Goal: Use online tool/utility: Utilize a website feature to perform a specific function

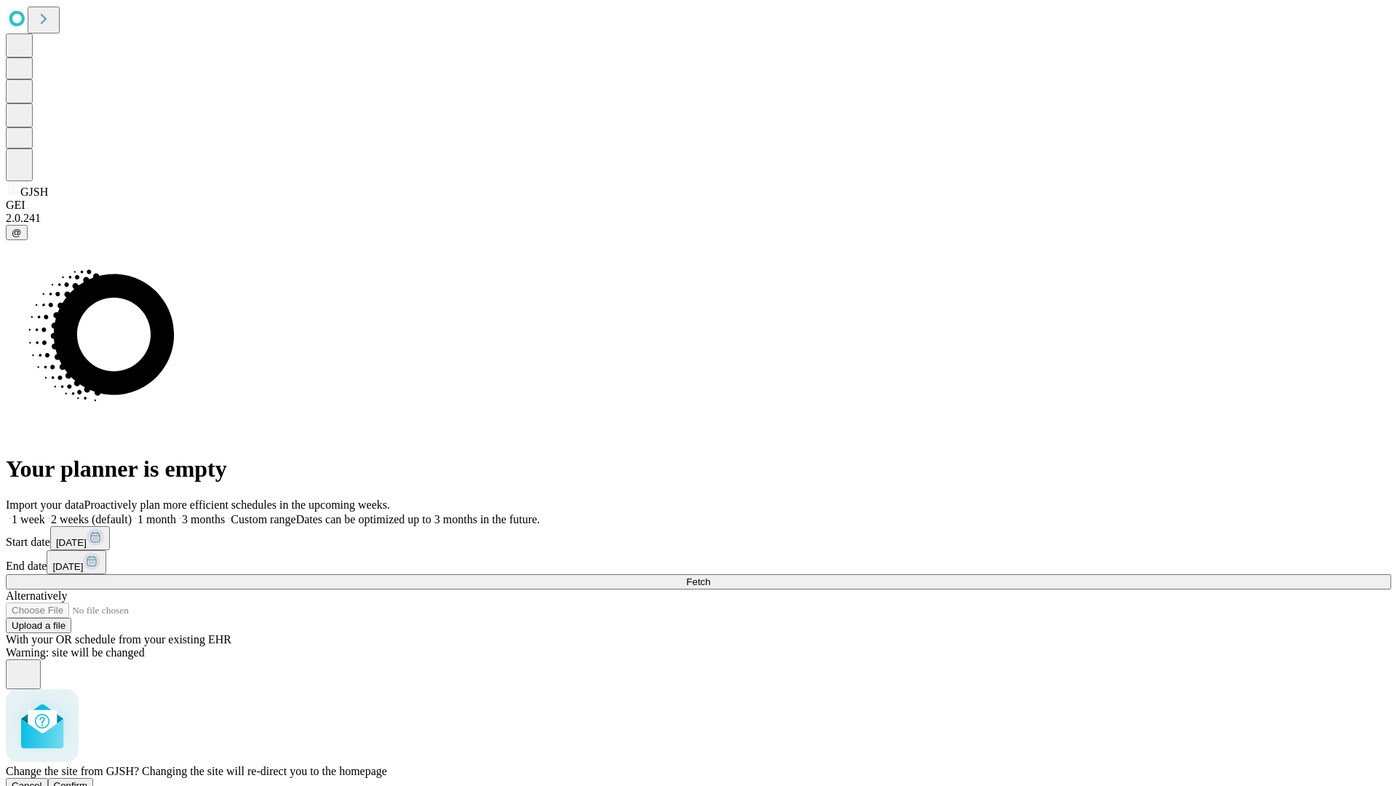
click at [88, 780] on span "Confirm" at bounding box center [71, 785] width 34 height 11
click at [132, 513] on label "2 weeks (default)" at bounding box center [88, 519] width 87 height 12
click at [710, 576] on span "Fetch" at bounding box center [698, 581] width 24 height 11
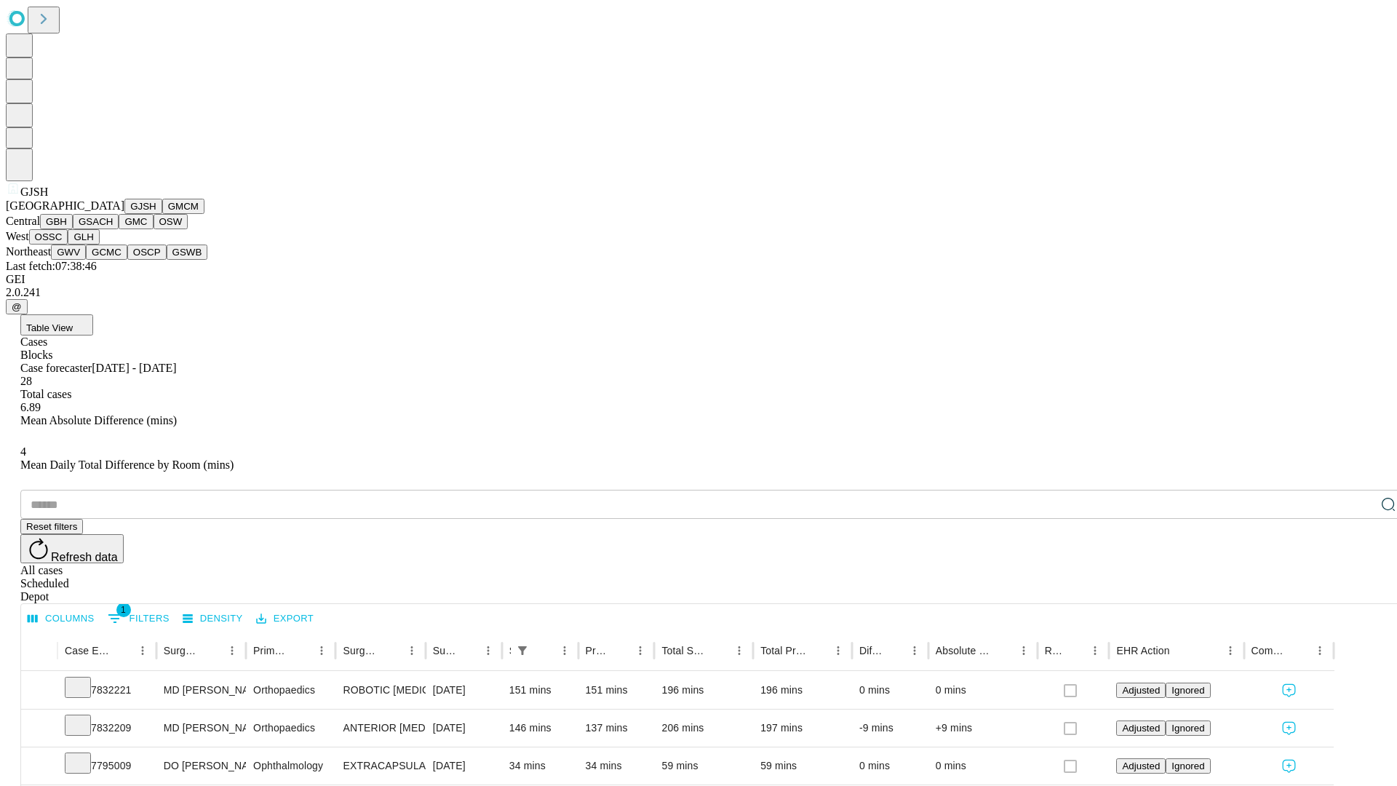
click at [162, 214] on button "GMCM" at bounding box center [183, 206] width 42 height 15
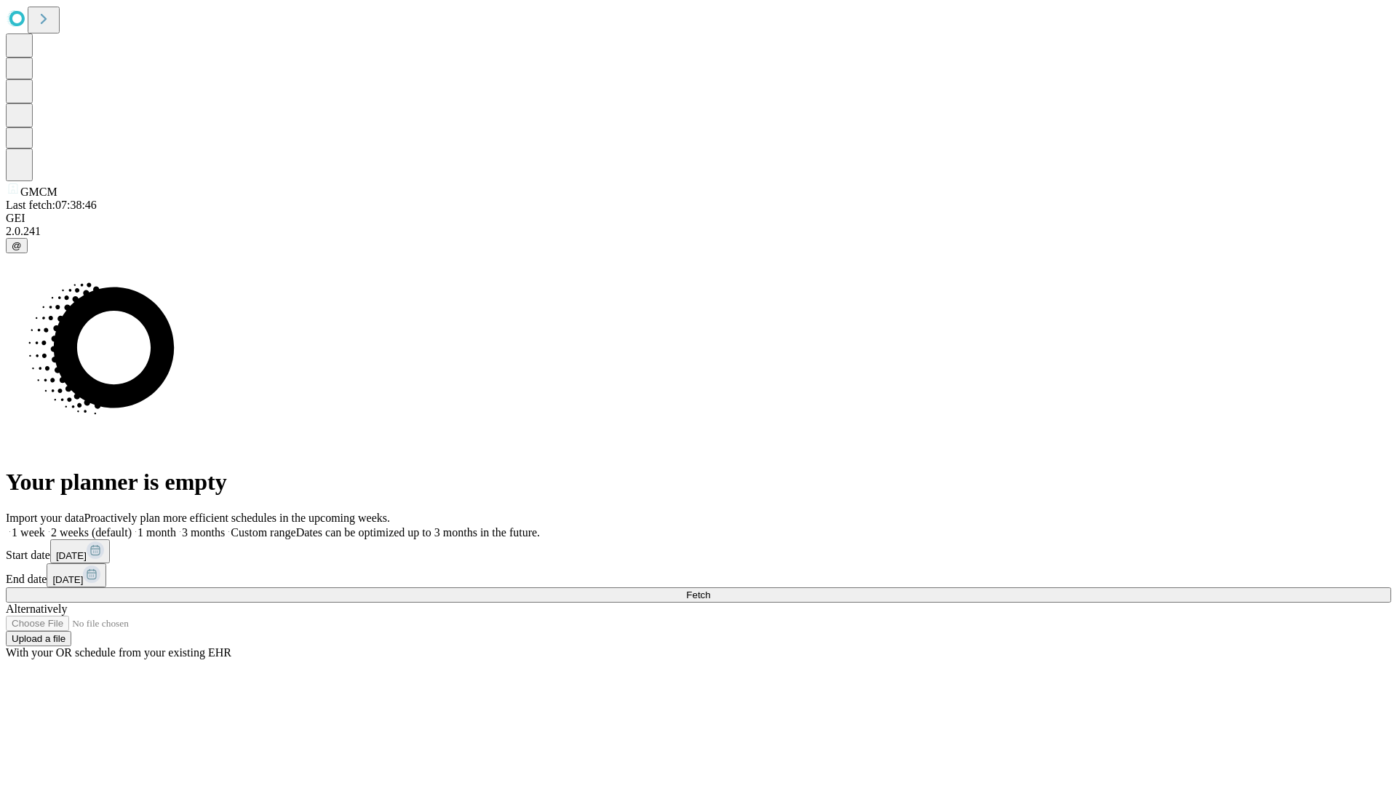
click at [132, 526] on label "2 weeks (default)" at bounding box center [88, 532] width 87 height 12
click at [710, 589] on span "Fetch" at bounding box center [698, 594] width 24 height 11
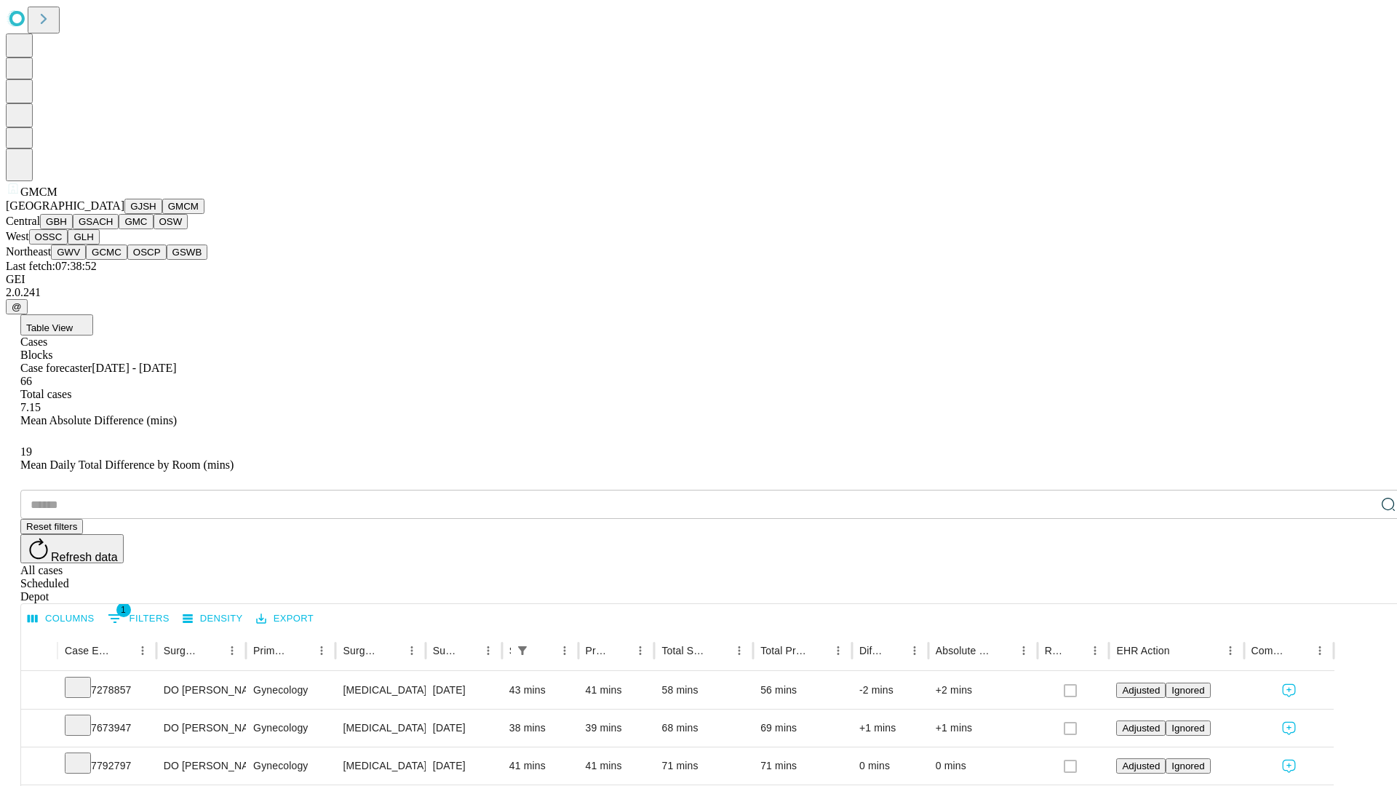
click at [73, 229] on button "GBH" at bounding box center [56, 221] width 33 height 15
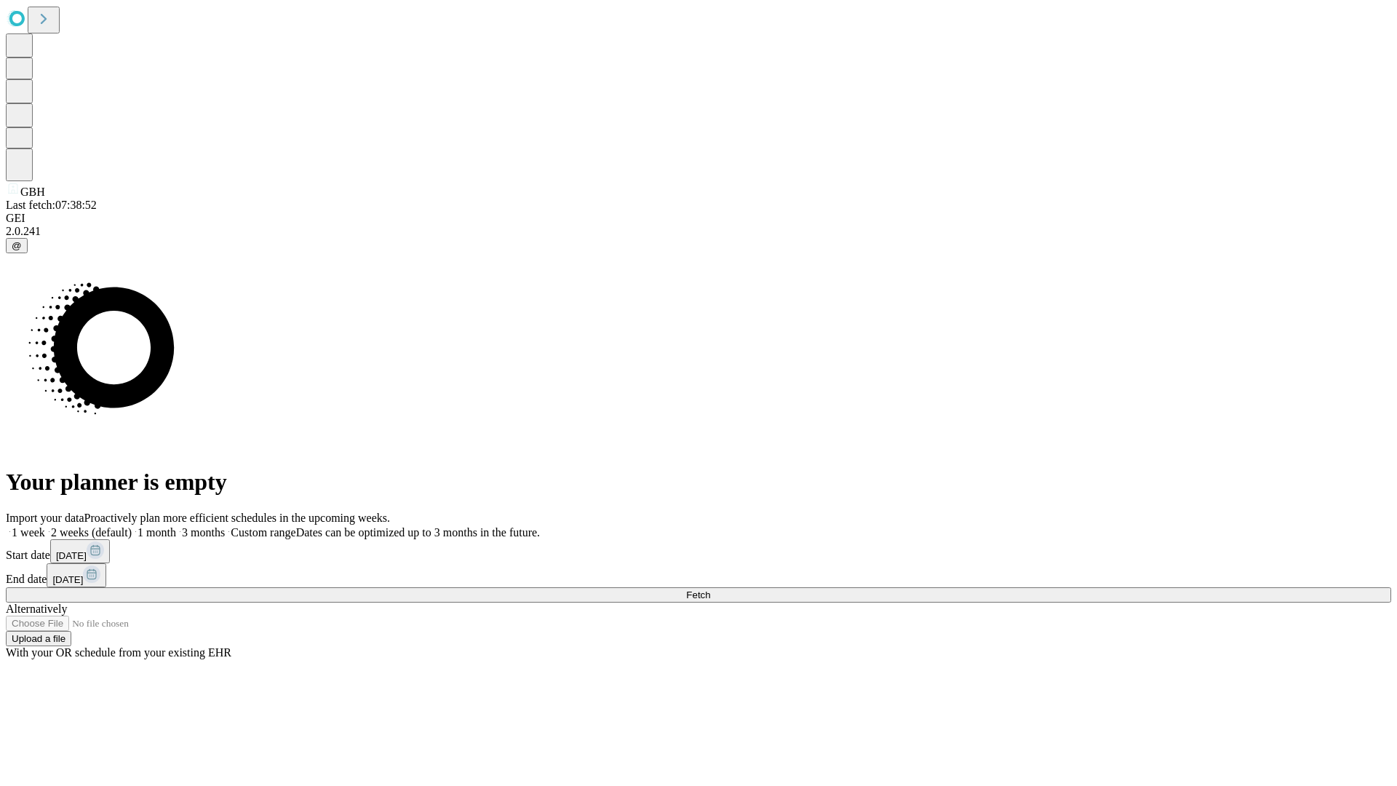
click at [132, 526] on label "2 weeks (default)" at bounding box center [88, 532] width 87 height 12
click at [710, 589] on span "Fetch" at bounding box center [698, 594] width 24 height 11
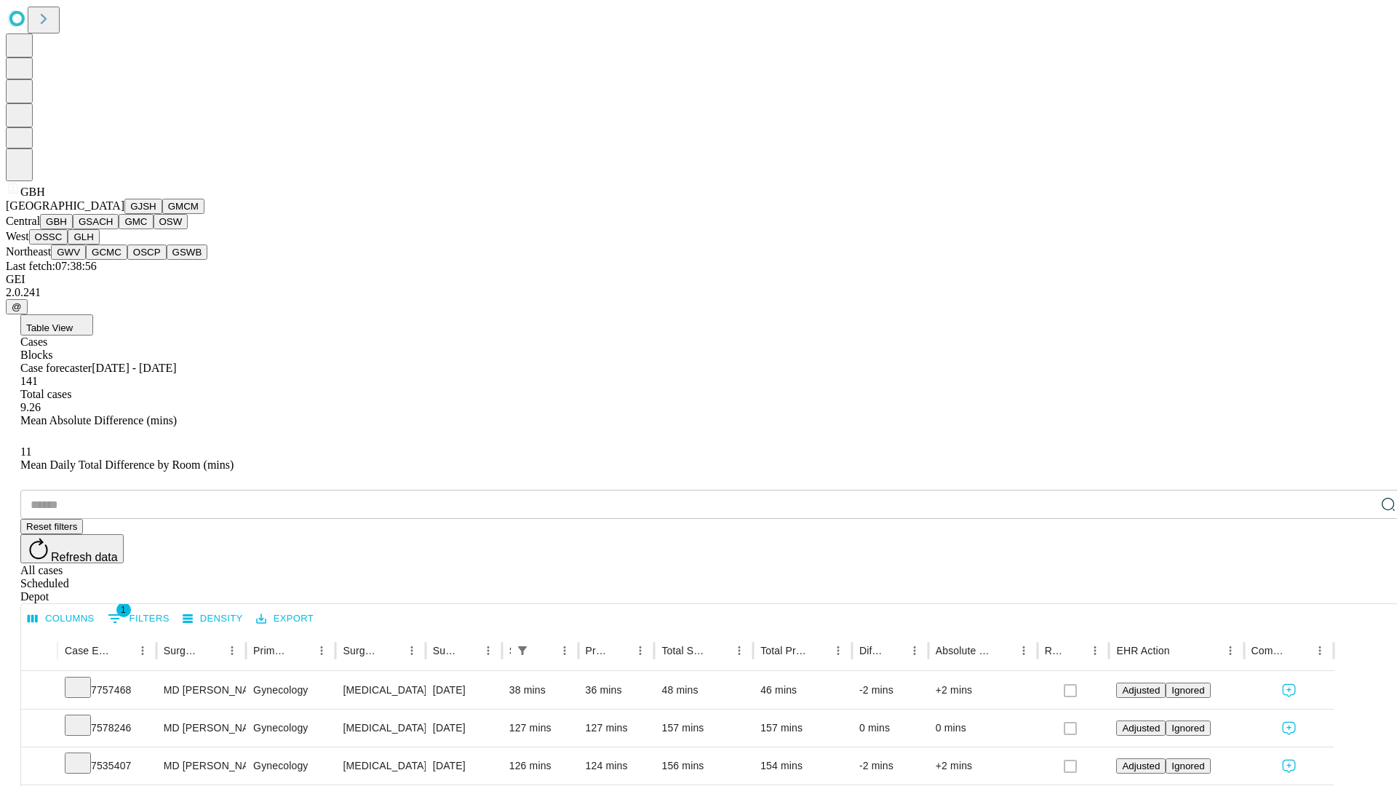
click at [113, 229] on button "GSACH" at bounding box center [96, 221] width 46 height 15
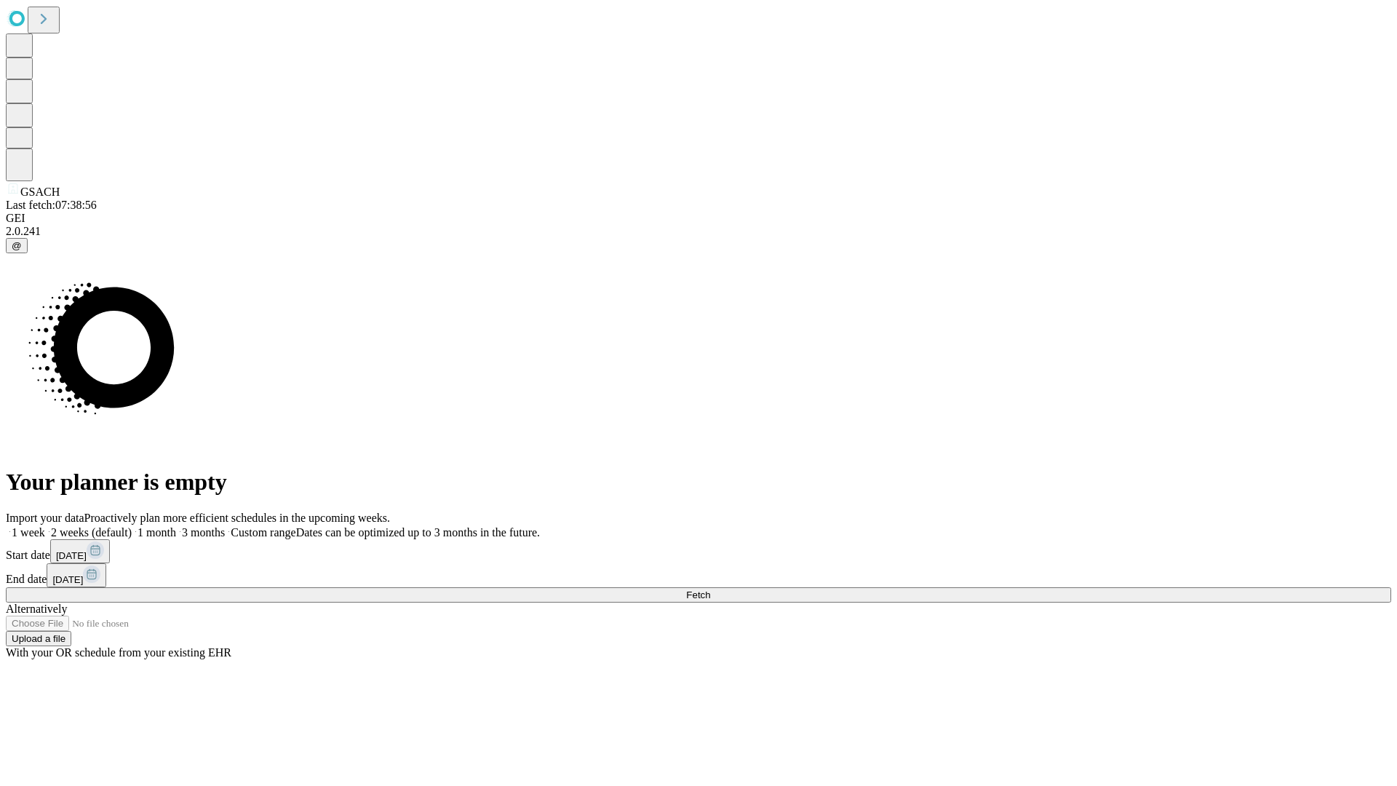
click at [132, 526] on label "2 weeks (default)" at bounding box center [88, 532] width 87 height 12
click at [710, 589] on span "Fetch" at bounding box center [698, 594] width 24 height 11
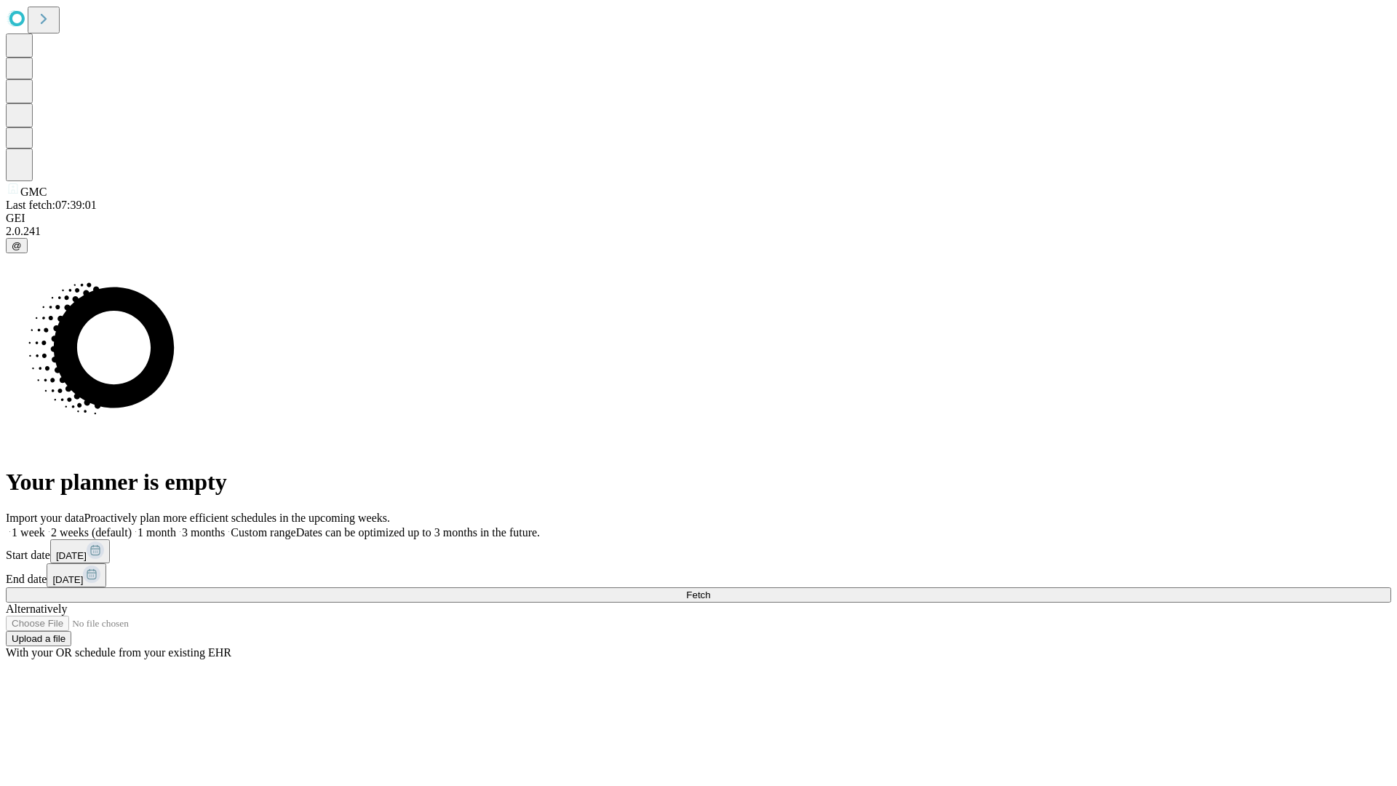
click at [132, 526] on label "2 weeks (default)" at bounding box center [88, 532] width 87 height 12
click at [710, 589] on span "Fetch" at bounding box center [698, 594] width 24 height 11
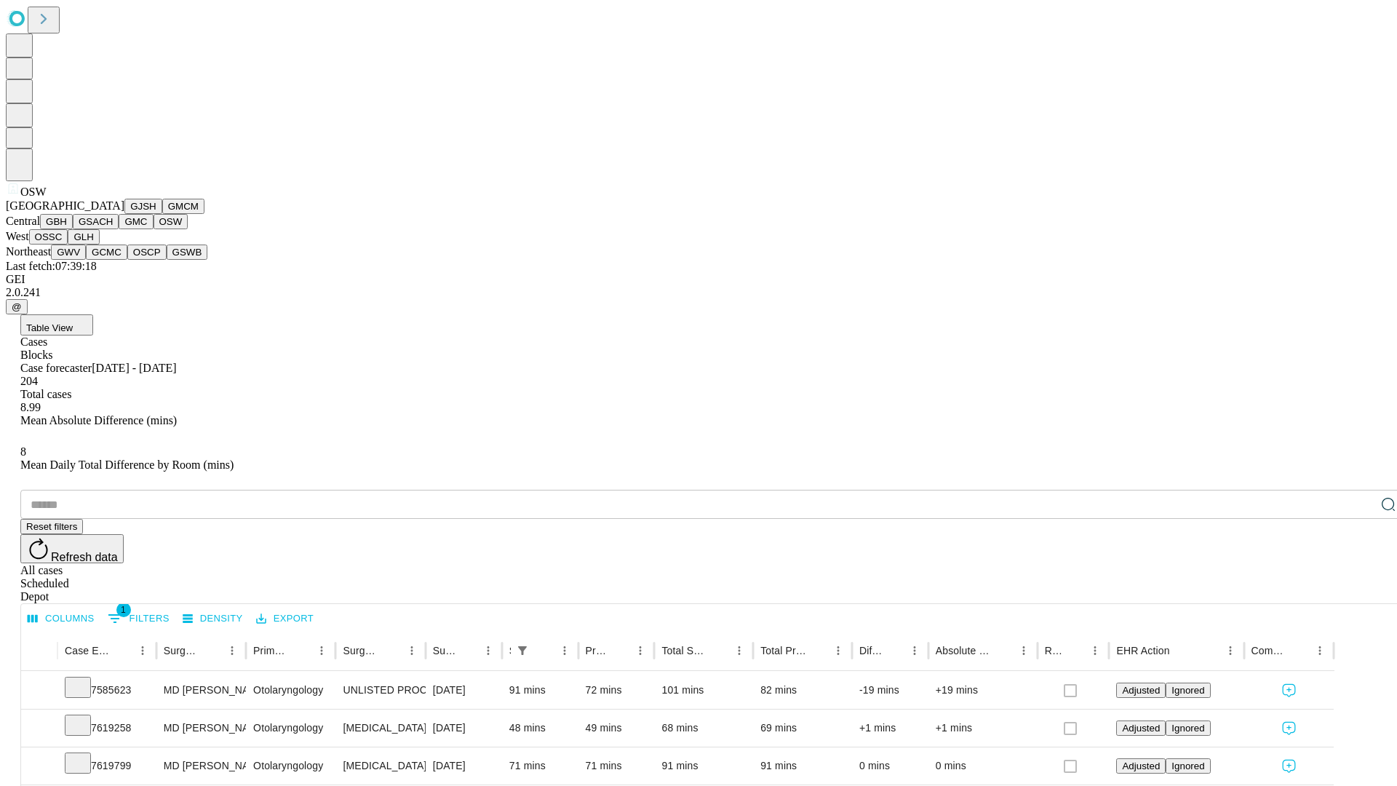
click at [68, 244] on button "OSSC" at bounding box center [48, 236] width 39 height 15
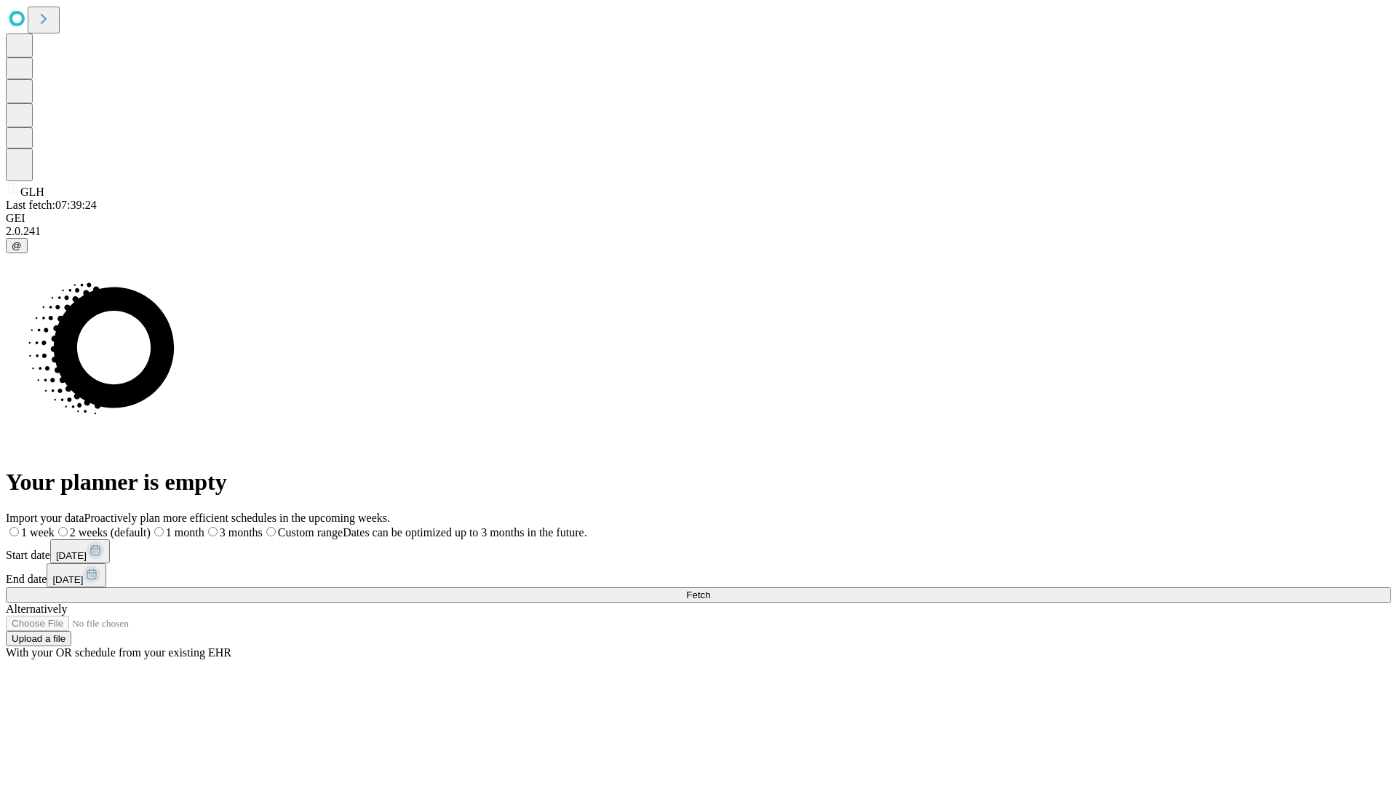
click at [151, 526] on label "2 weeks (default)" at bounding box center [103, 532] width 96 height 12
click at [710, 589] on span "Fetch" at bounding box center [698, 594] width 24 height 11
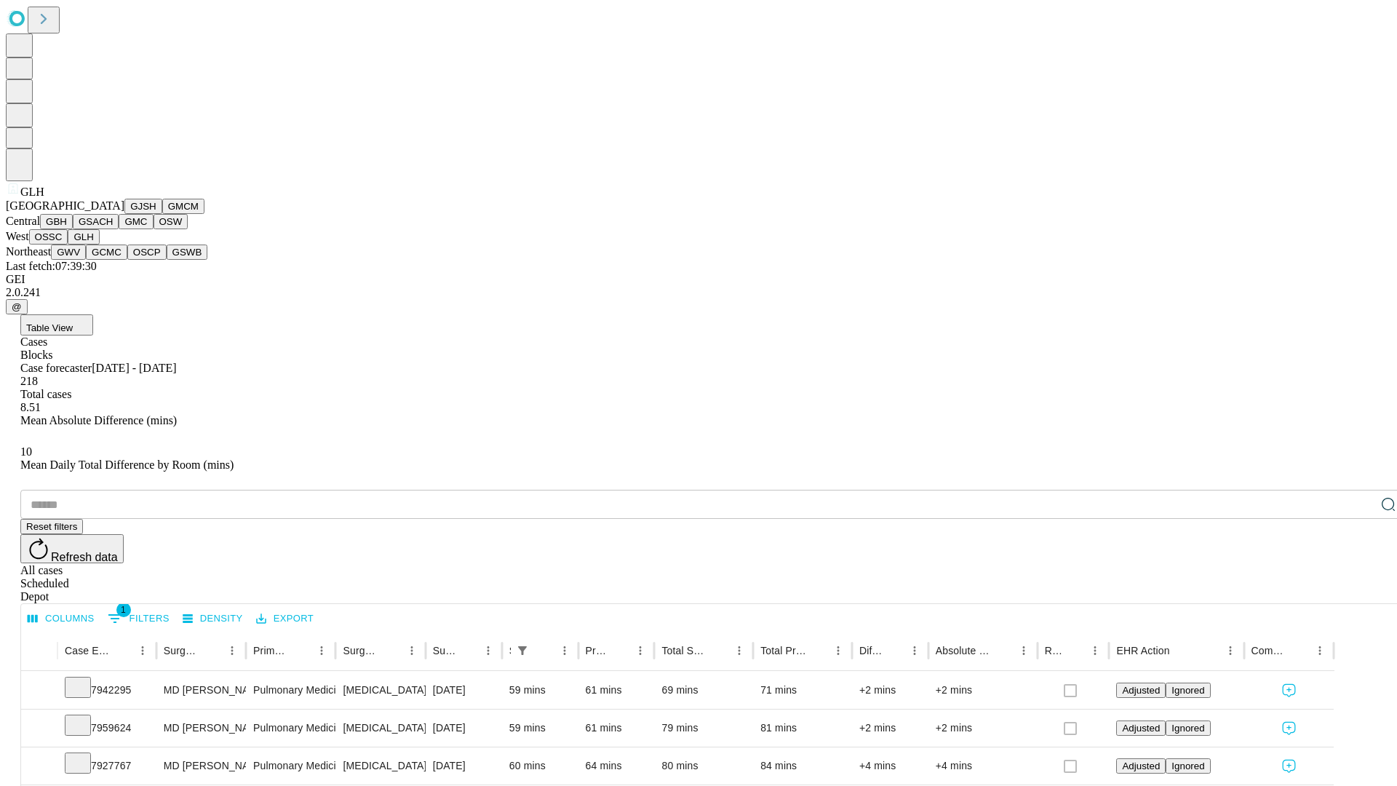
click at [86, 260] on button "GWV" at bounding box center [68, 251] width 35 height 15
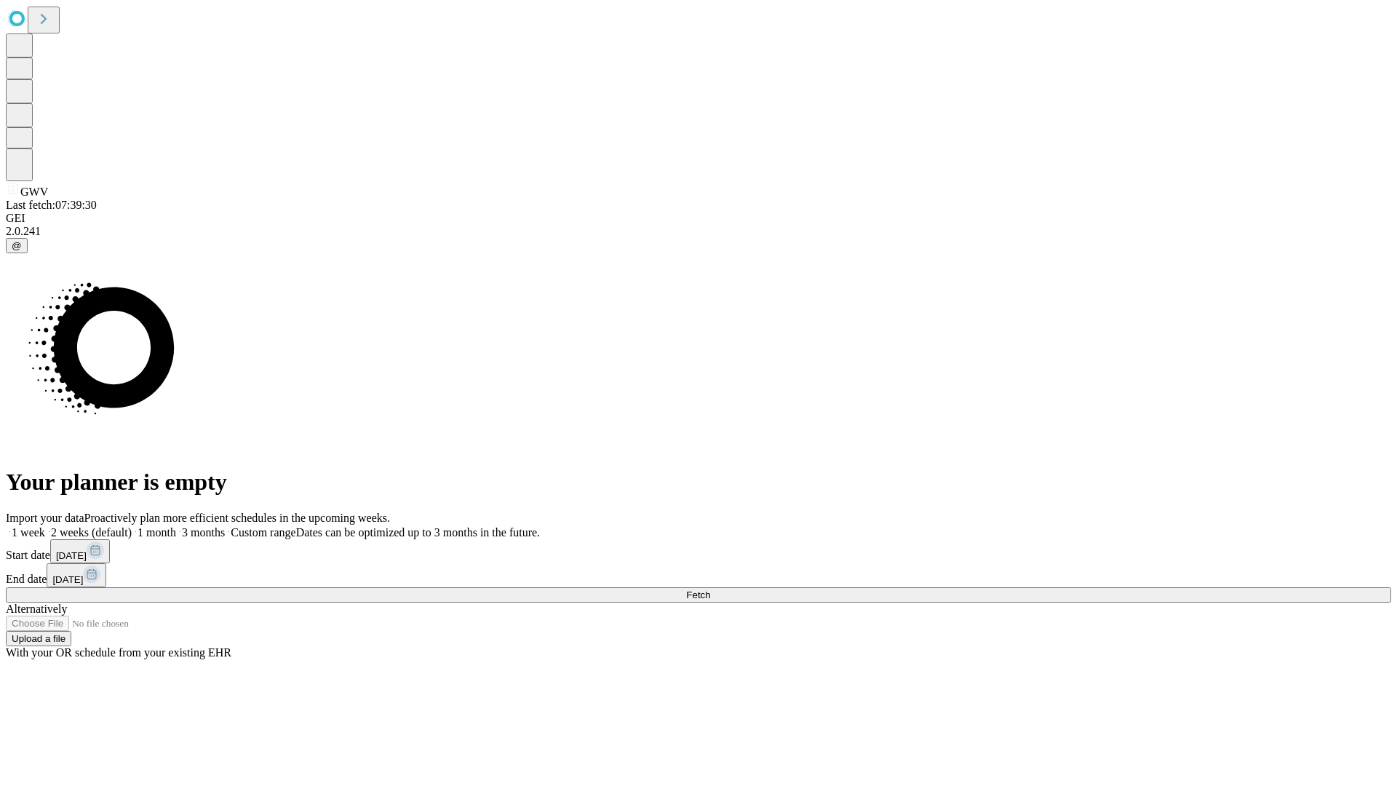
click at [132, 526] on label "2 weeks (default)" at bounding box center [88, 532] width 87 height 12
click at [710, 589] on span "Fetch" at bounding box center [698, 594] width 24 height 11
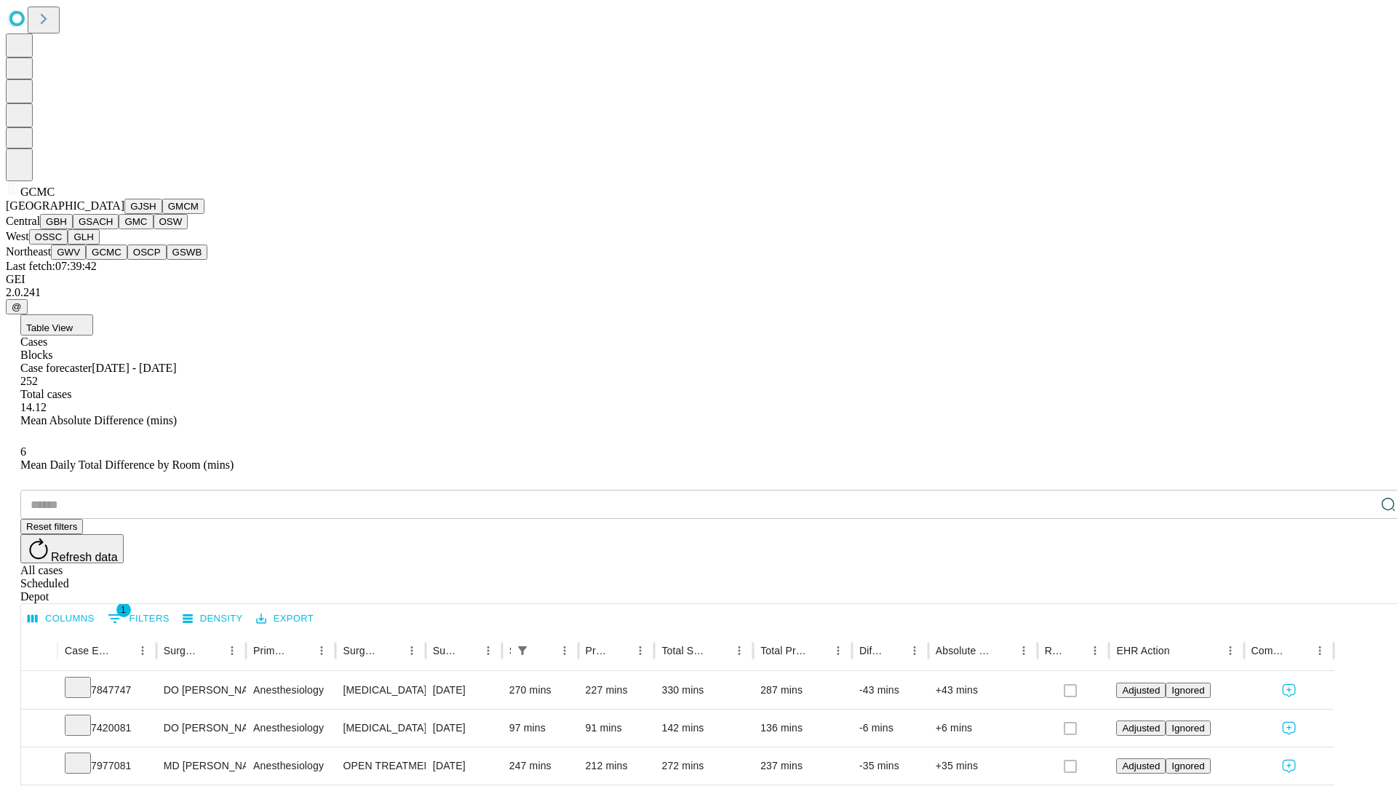
click at [127, 260] on button "OSCP" at bounding box center [146, 251] width 39 height 15
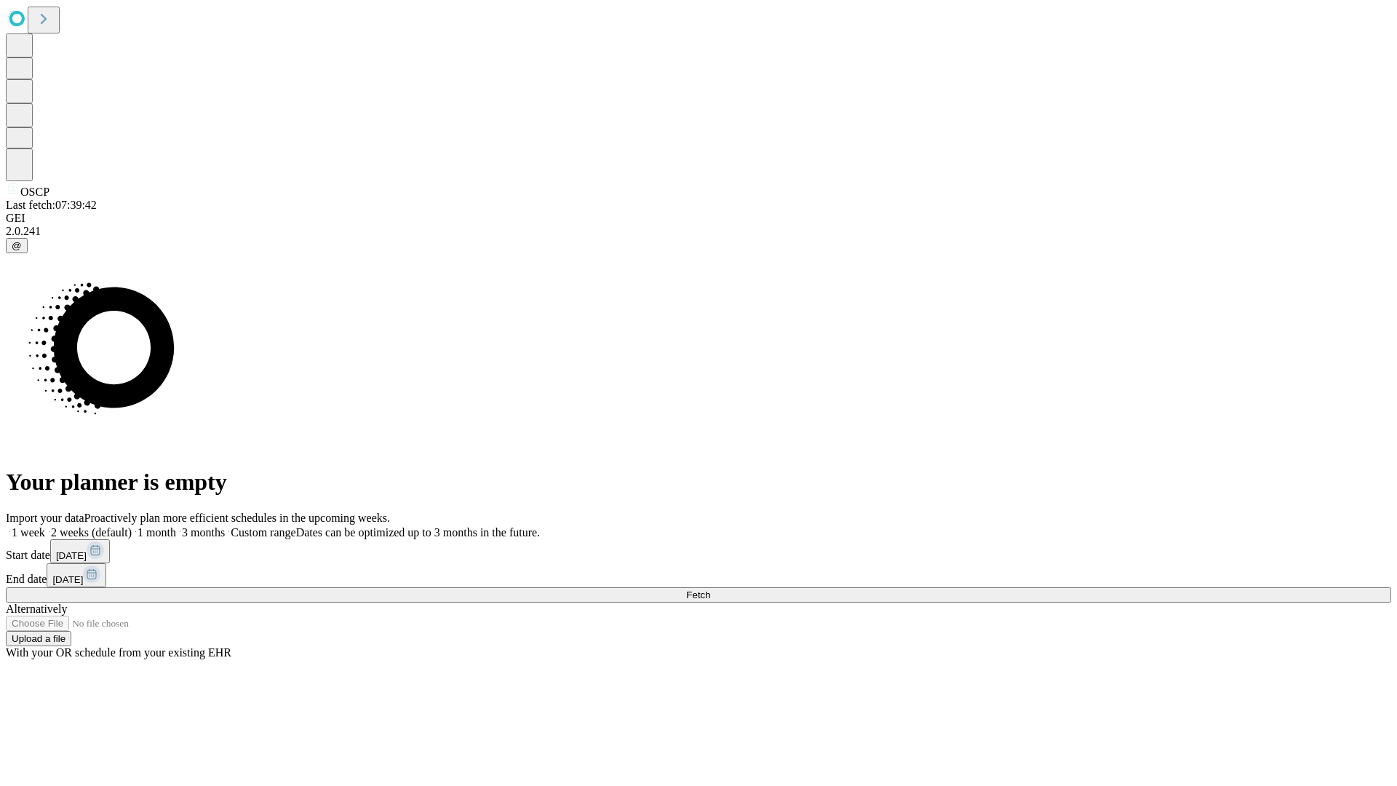
click at [132, 526] on label "2 weeks (default)" at bounding box center [88, 532] width 87 height 12
click at [710, 589] on span "Fetch" at bounding box center [698, 594] width 24 height 11
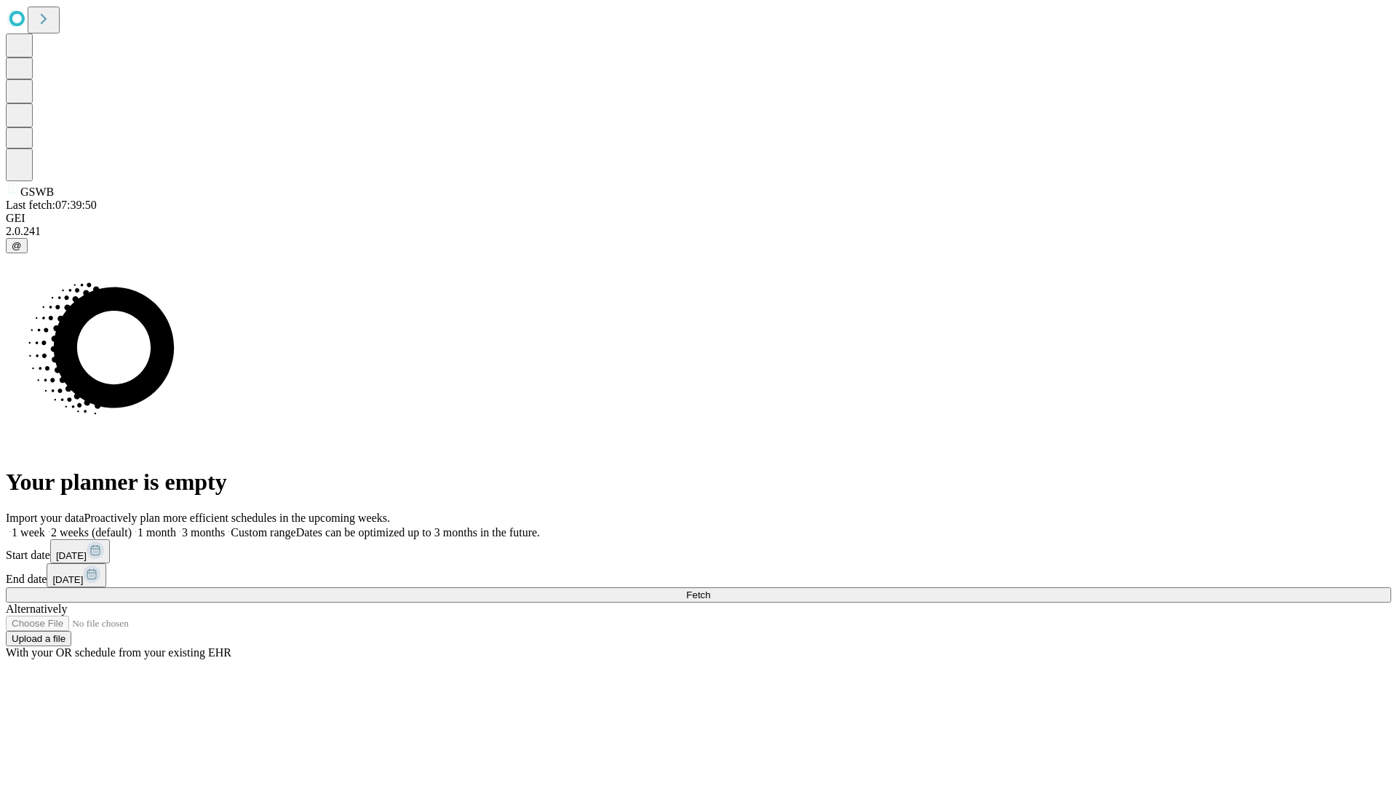
click at [132, 526] on label "2 weeks (default)" at bounding box center [88, 532] width 87 height 12
click at [710, 589] on span "Fetch" at bounding box center [698, 594] width 24 height 11
